Goal: Task Accomplishment & Management: Manage account settings

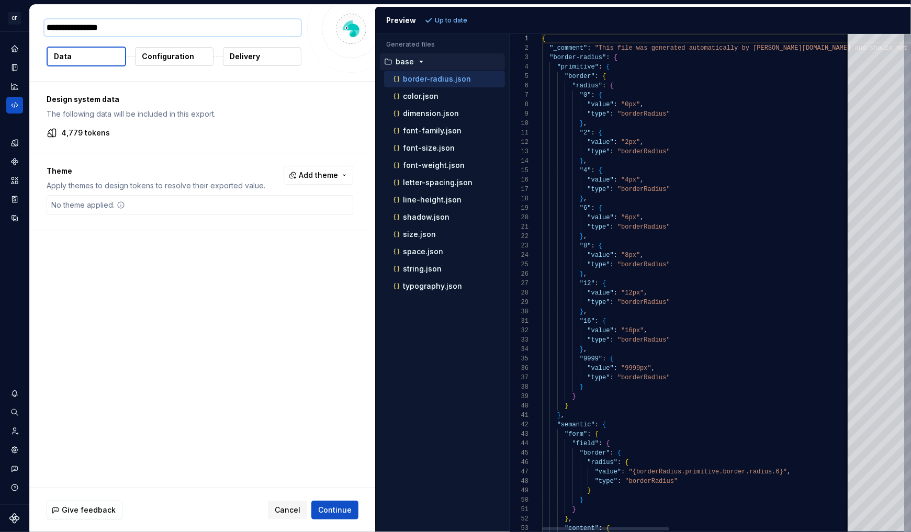
type textarea "*"
click at [14, 521] on icon "Supernova Logo" at bounding box center [14, 519] width 10 height 10
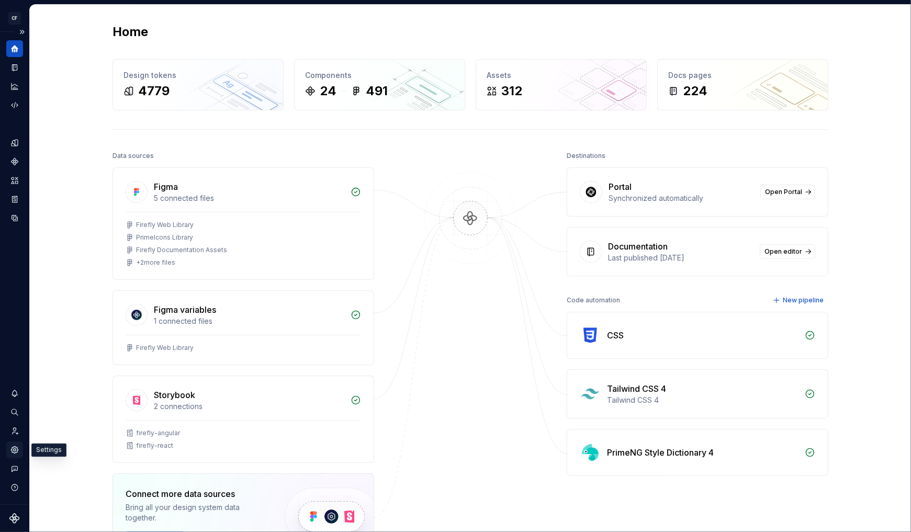
click at [15, 451] on icon "Settings" at bounding box center [14, 449] width 9 height 9
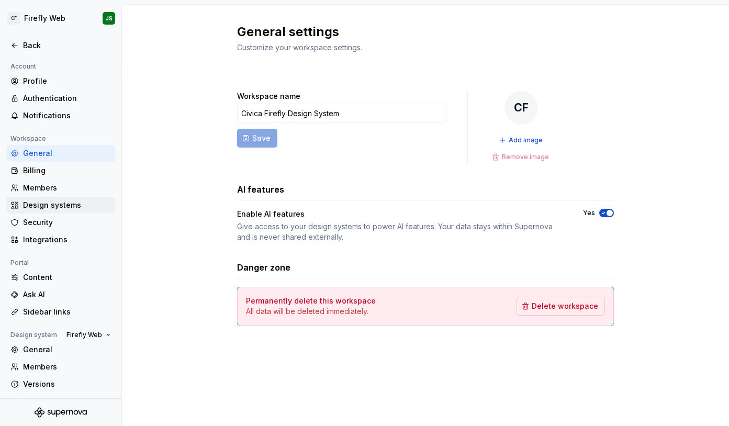
scroll to position [35, 0]
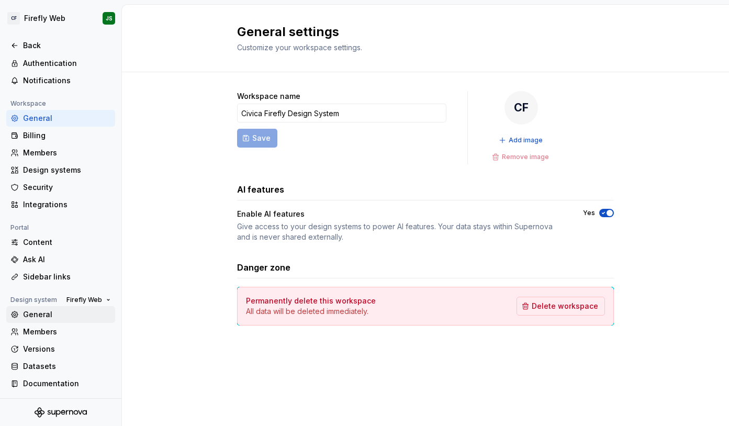
click at [40, 312] on div "General" at bounding box center [67, 314] width 88 height 10
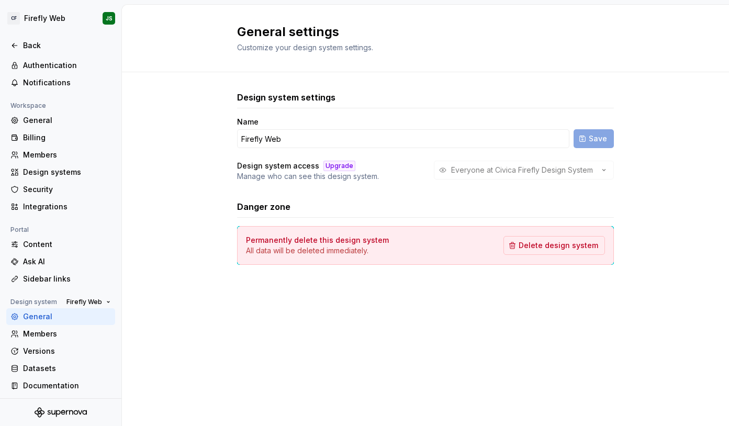
scroll to position [35, 0]
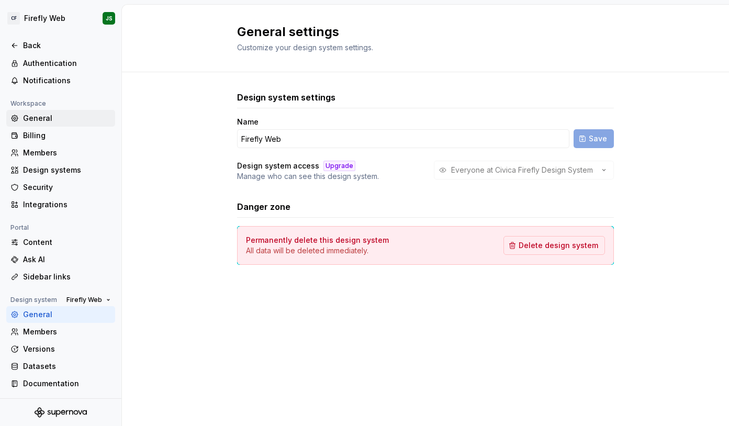
click at [29, 114] on div "General" at bounding box center [67, 118] width 88 height 10
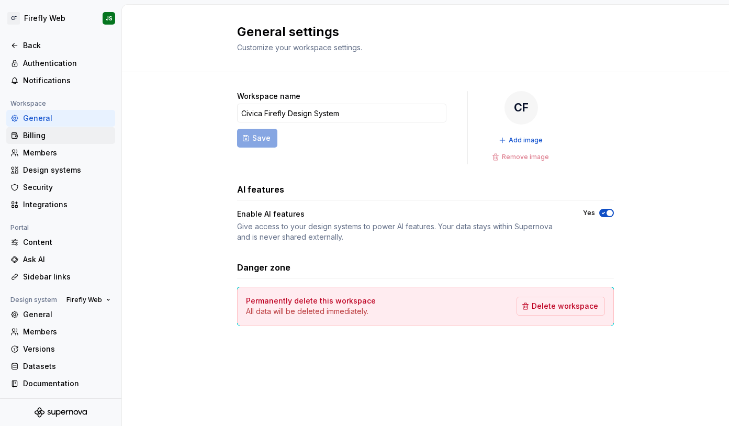
click at [48, 140] on div "Billing" at bounding box center [67, 135] width 88 height 10
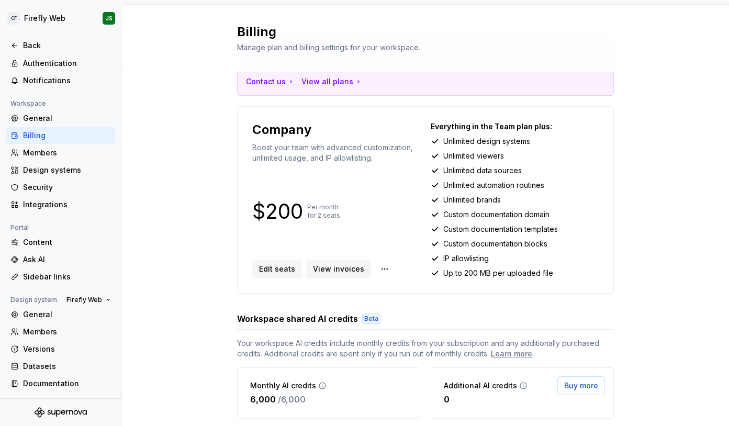
scroll to position [59, 0]
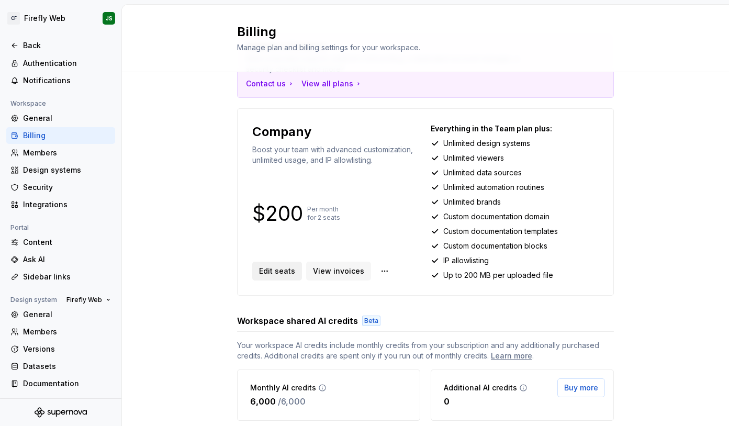
click at [277, 274] on span "Edit seats" at bounding box center [277, 271] width 36 height 10
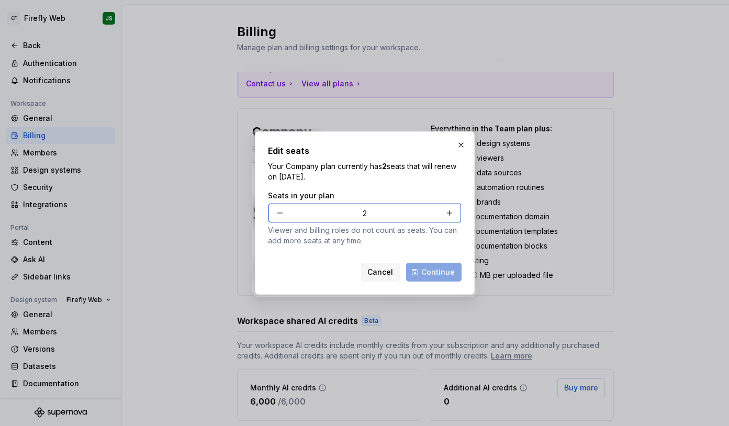
click at [450, 213] on button "button" at bounding box center [449, 213] width 19 height 19
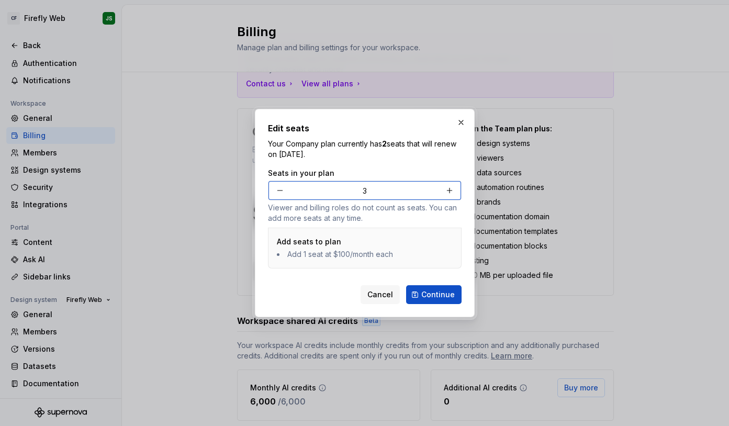
click at [280, 193] on button "button" at bounding box center [280, 190] width 19 height 19
type input "2"
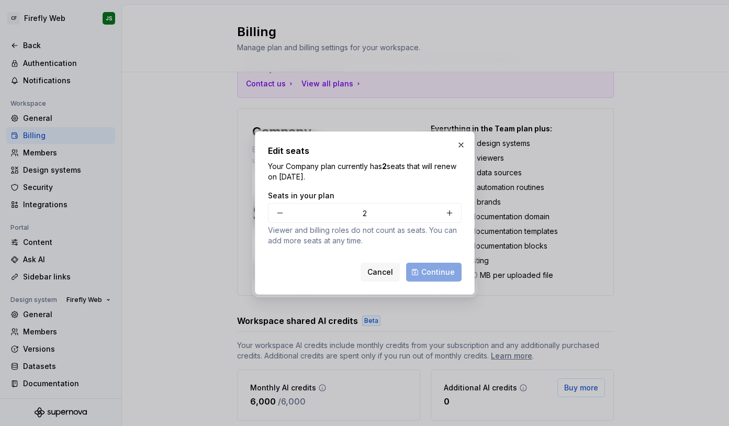
click at [385, 267] on span "Cancel" at bounding box center [380, 272] width 26 height 10
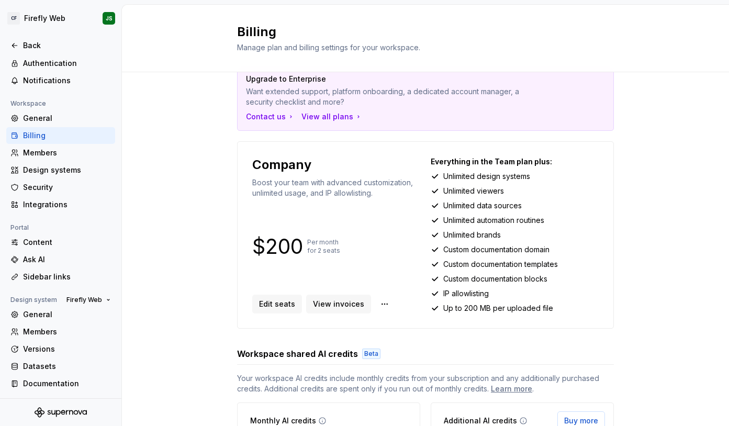
scroll to position [38, 0]
